Goal: Information Seeking & Learning: Understand process/instructions

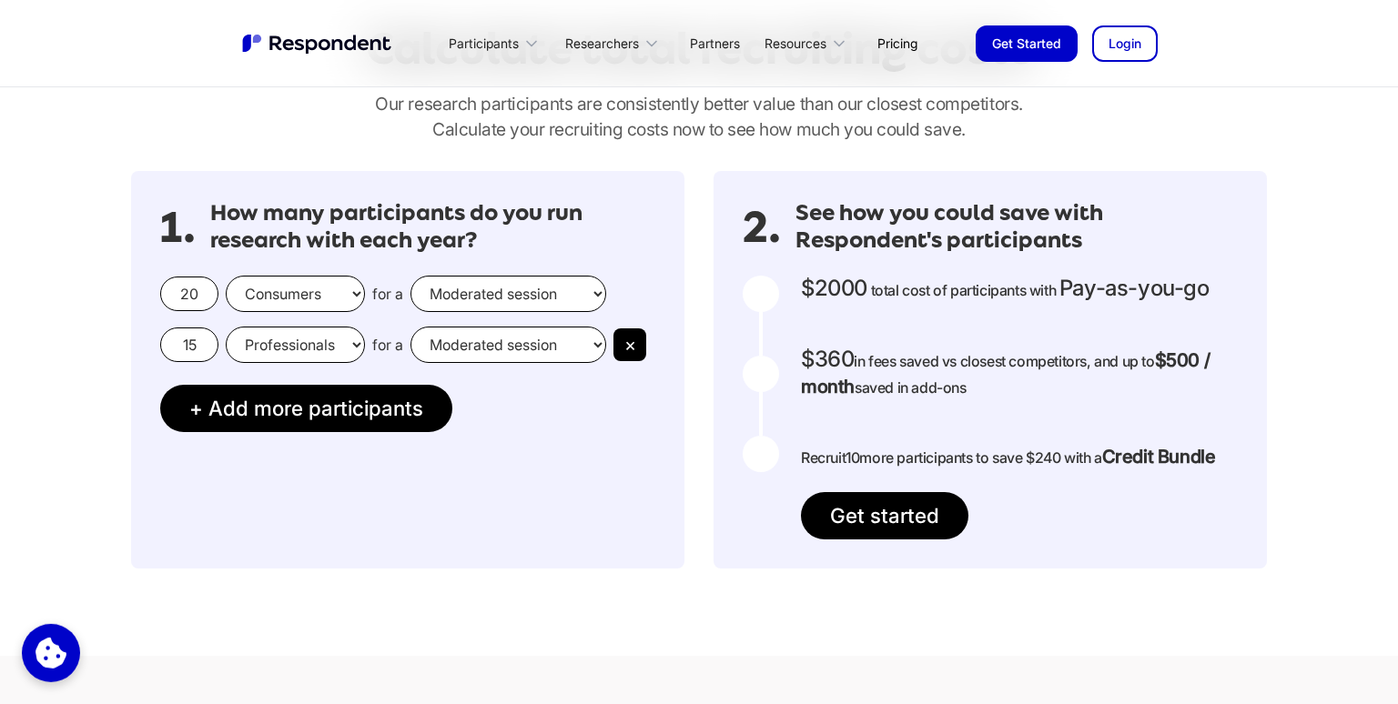
scroll to position [1573, 0]
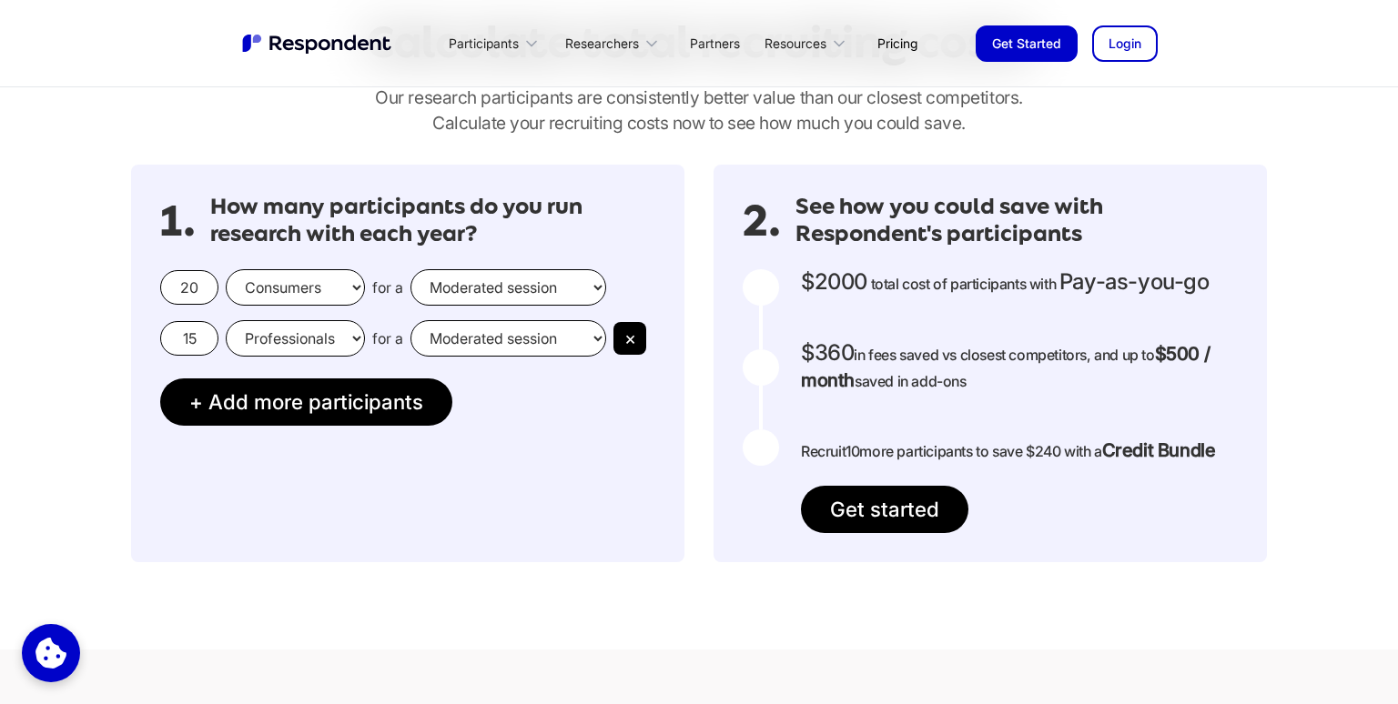
click at [410, 269] on select "Moderated session Unmoderated session" at bounding box center [508, 287] width 196 height 36
click option "Unmoderated session" at bounding box center [0, 0] width 0 height 0
click at [226, 269] on select "Consumers Professionals" at bounding box center [295, 287] width 139 height 36
click at [410, 269] on select "Moderated session Unmoderated session" at bounding box center [508, 287] width 196 height 36
click option "Moderated session" at bounding box center [0, 0] width 0 height 0
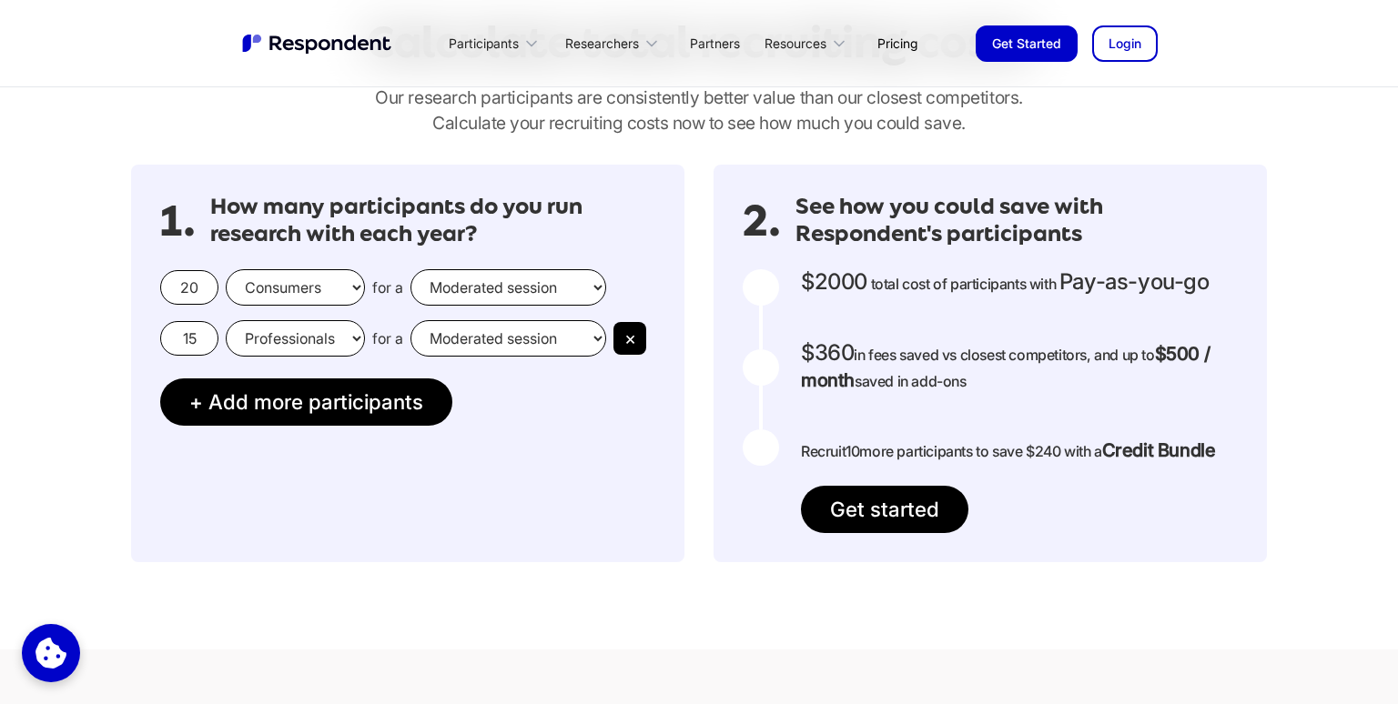
click at [410, 269] on select "Moderated session Unmoderated session" at bounding box center [508, 287] width 196 height 36
select select "unmoderated"
click option "Unmoderated session" at bounding box center [0, 0] width 0 height 0
click at [226, 269] on select "Consumers Professionals" at bounding box center [295, 287] width 139 height 36
click at [198, 286] on input "20" at bounding box center [189, 287] width 58 height 35
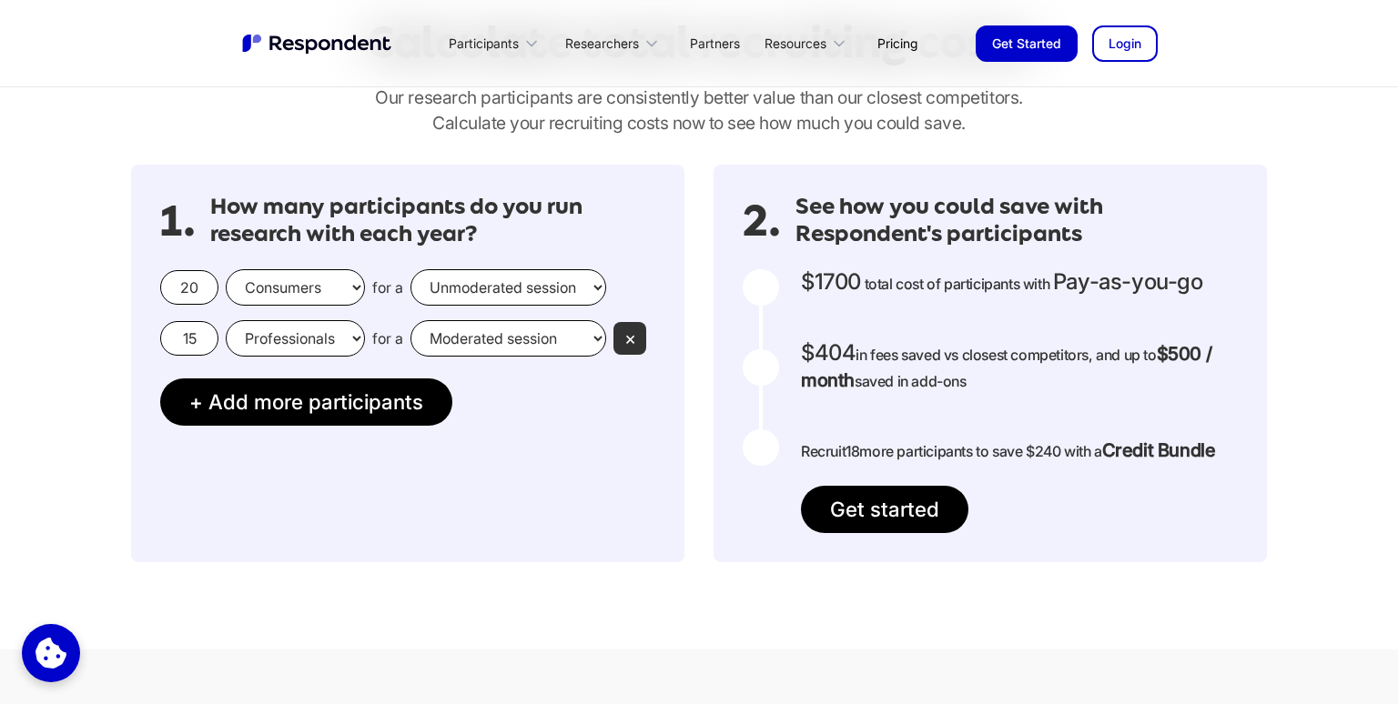
click at [626, 335] on button "×" at bounding box center [629, 338] width 33 height 33
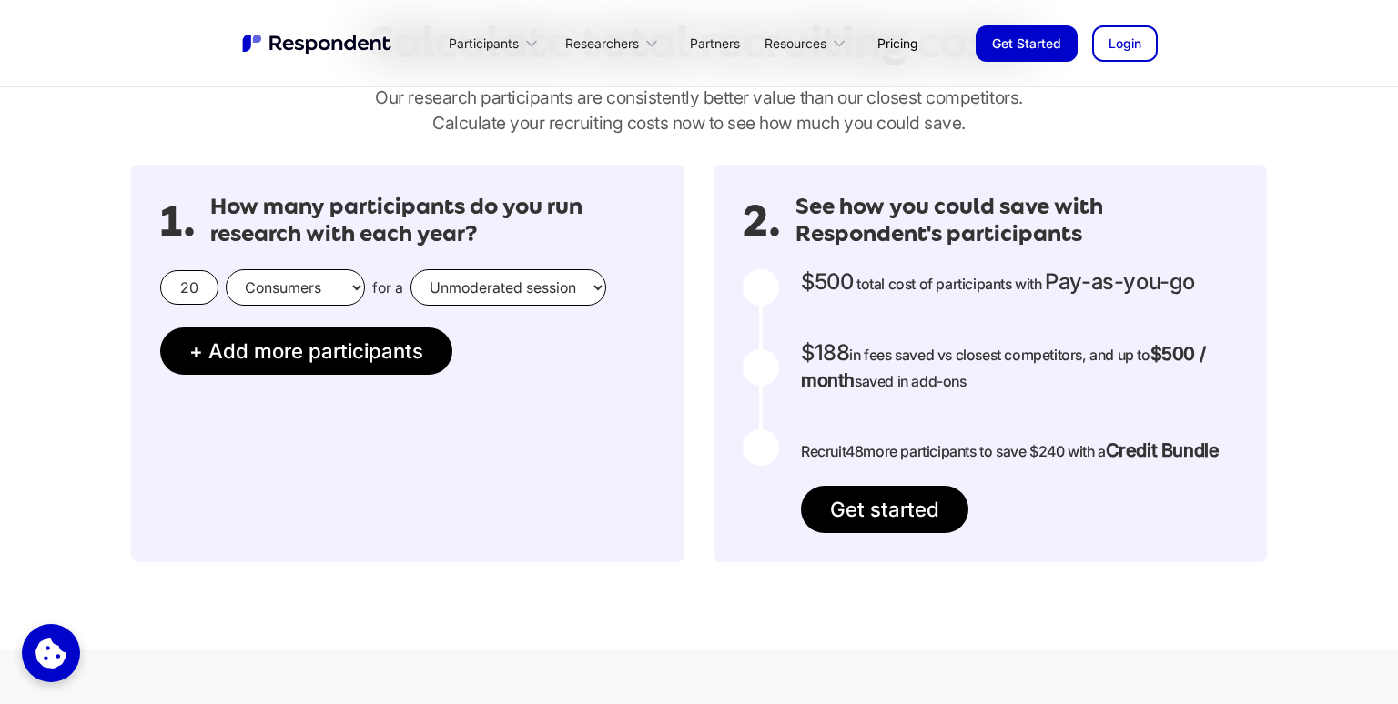
click at [182, 289] on input "20" at bounding box center [189, 287] width 58 height 35
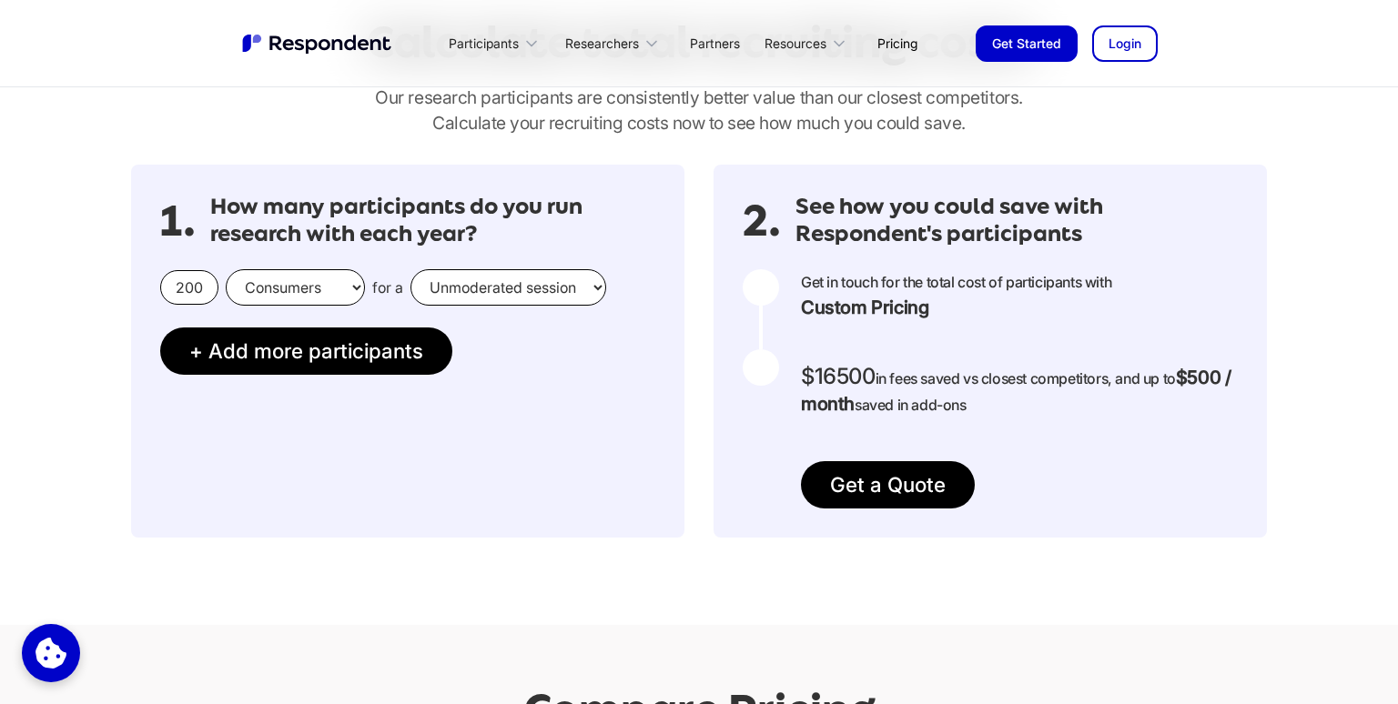
scroll to position [0, 0]
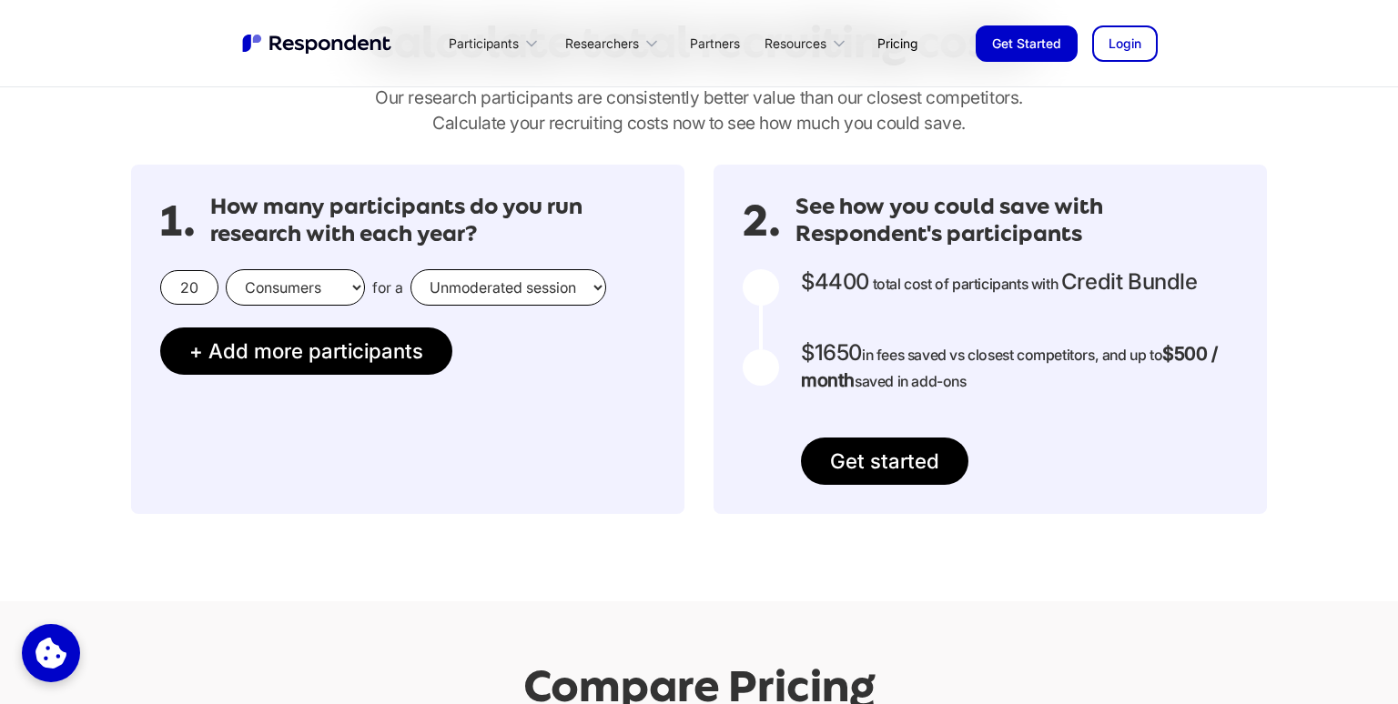
type input "2"
type input "100"
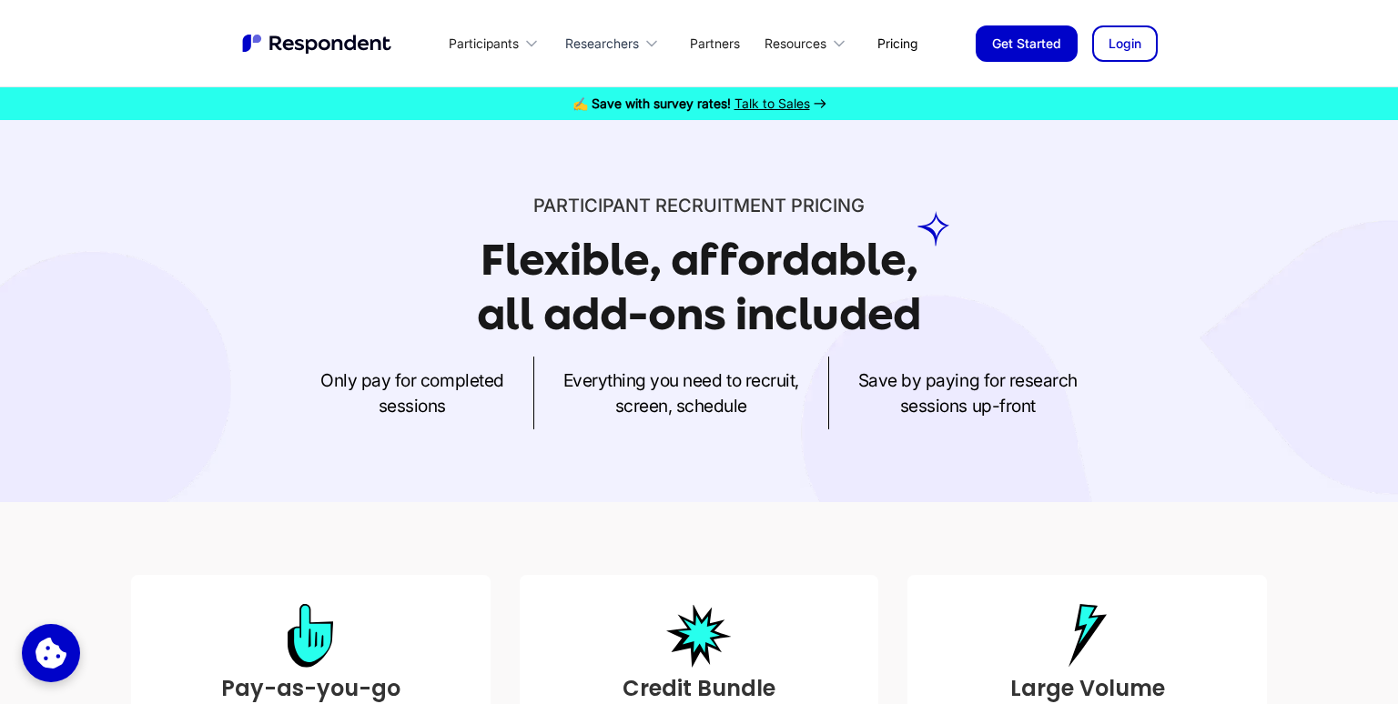
click at [646, 48] on icon at bounding box center [652, 44] width 18 height 18
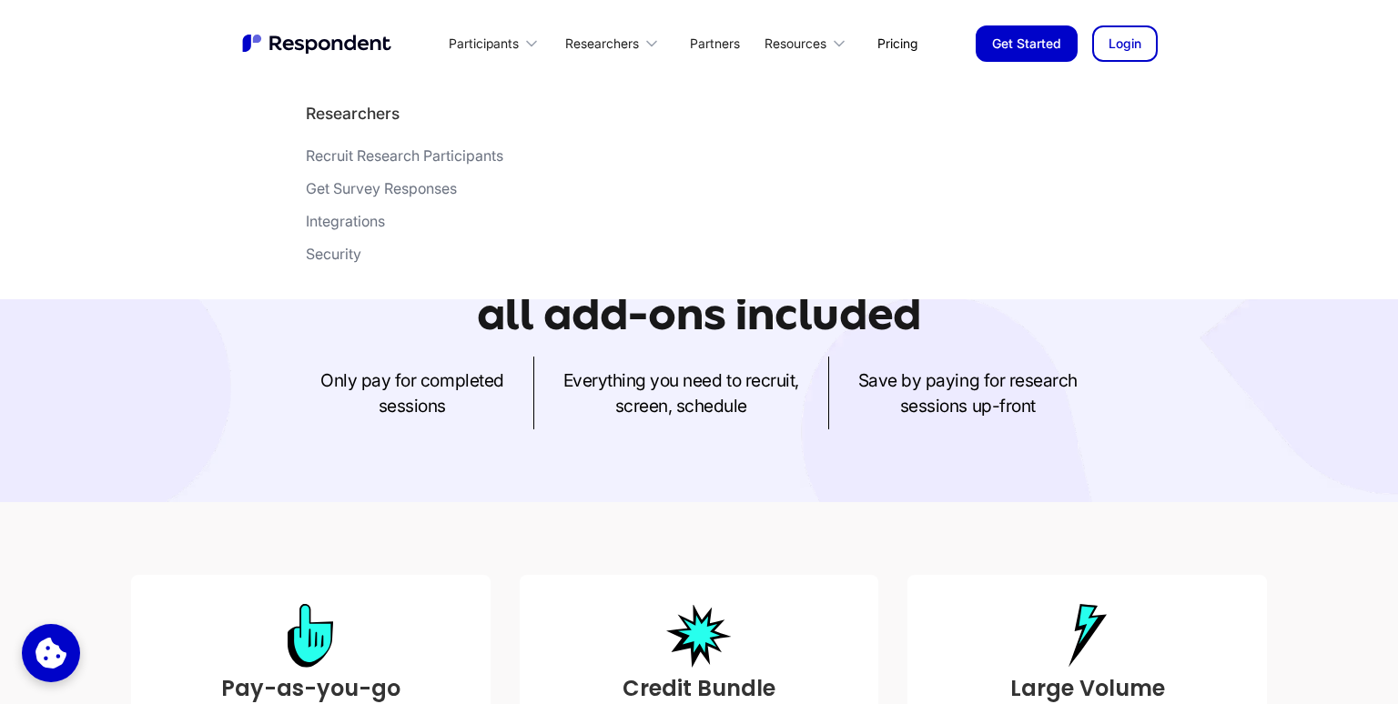
click at [424, 188] on div "Get Survey Responses" at bounding box center [381, 188] width 151 height 18
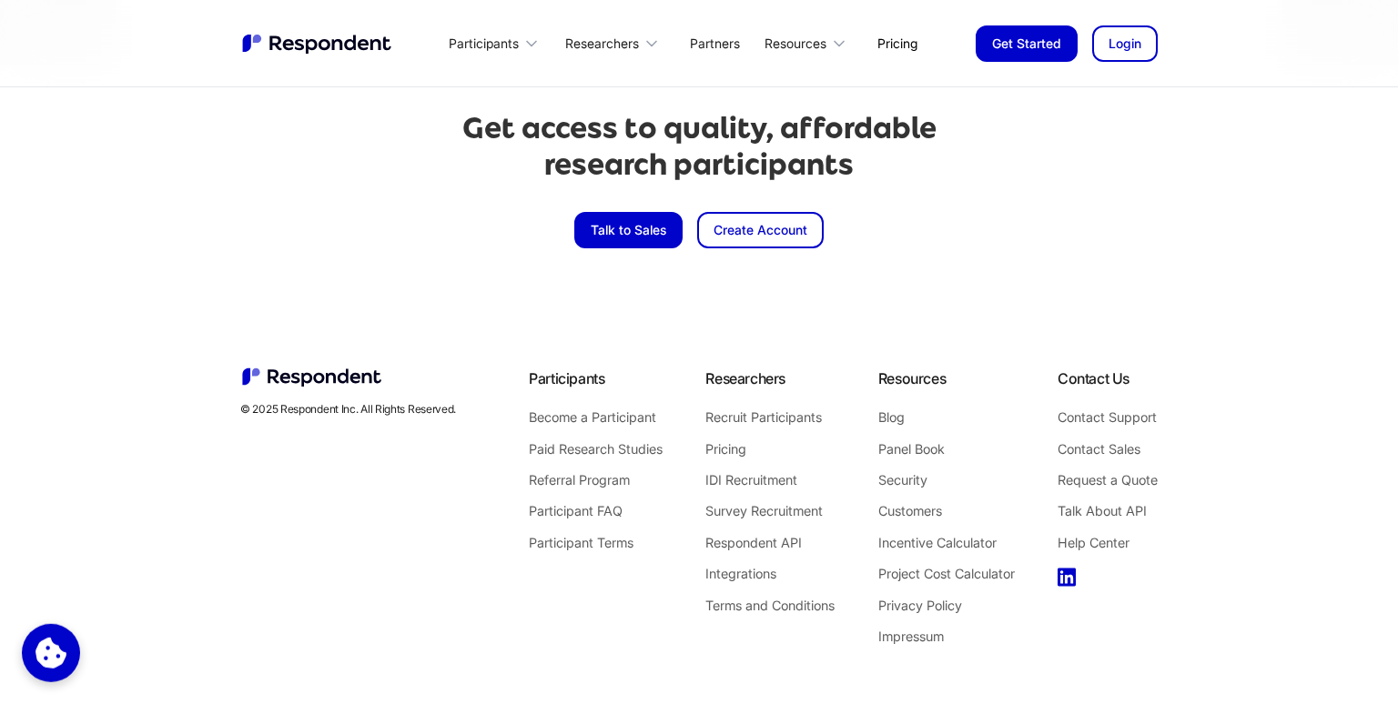
scroll to position [4325, 0]
